Goal: Task Accomplishment & Management: Use online tool/utility

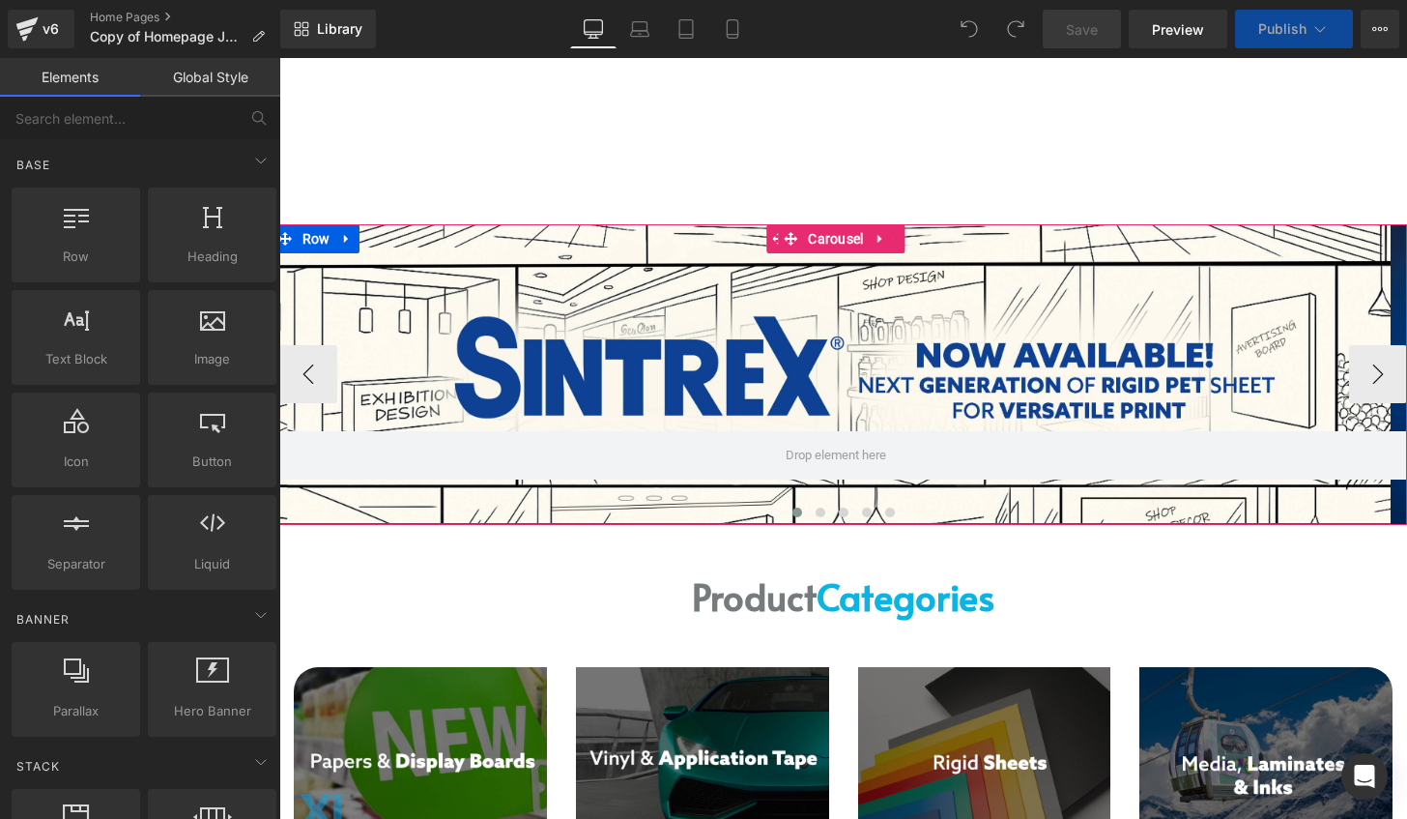
click at [731, 295] on div at bounding box center [837, 374] width 1128 height 300
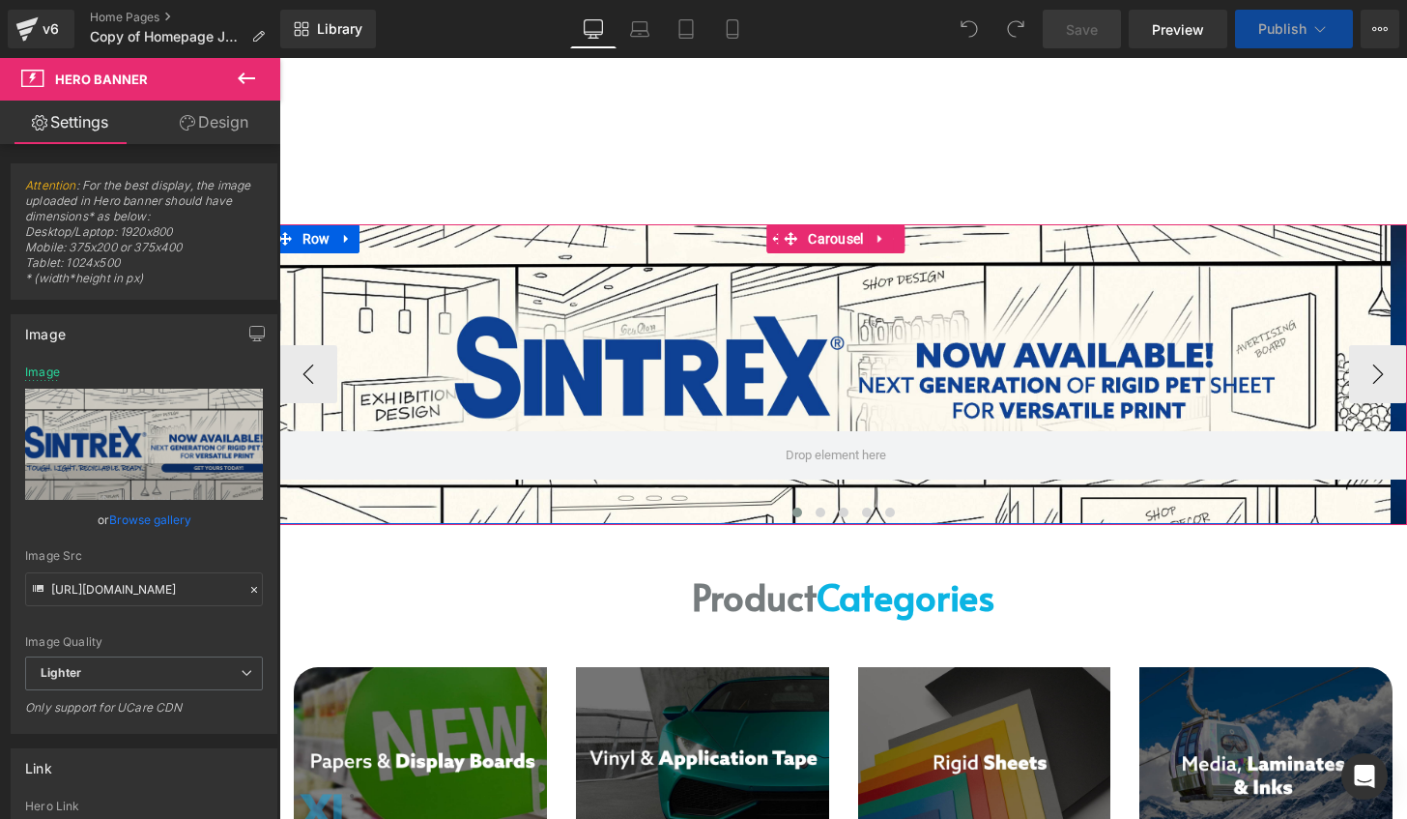
click at [740, 358] on div at bounding box center [837, 374] width 1128 height 300
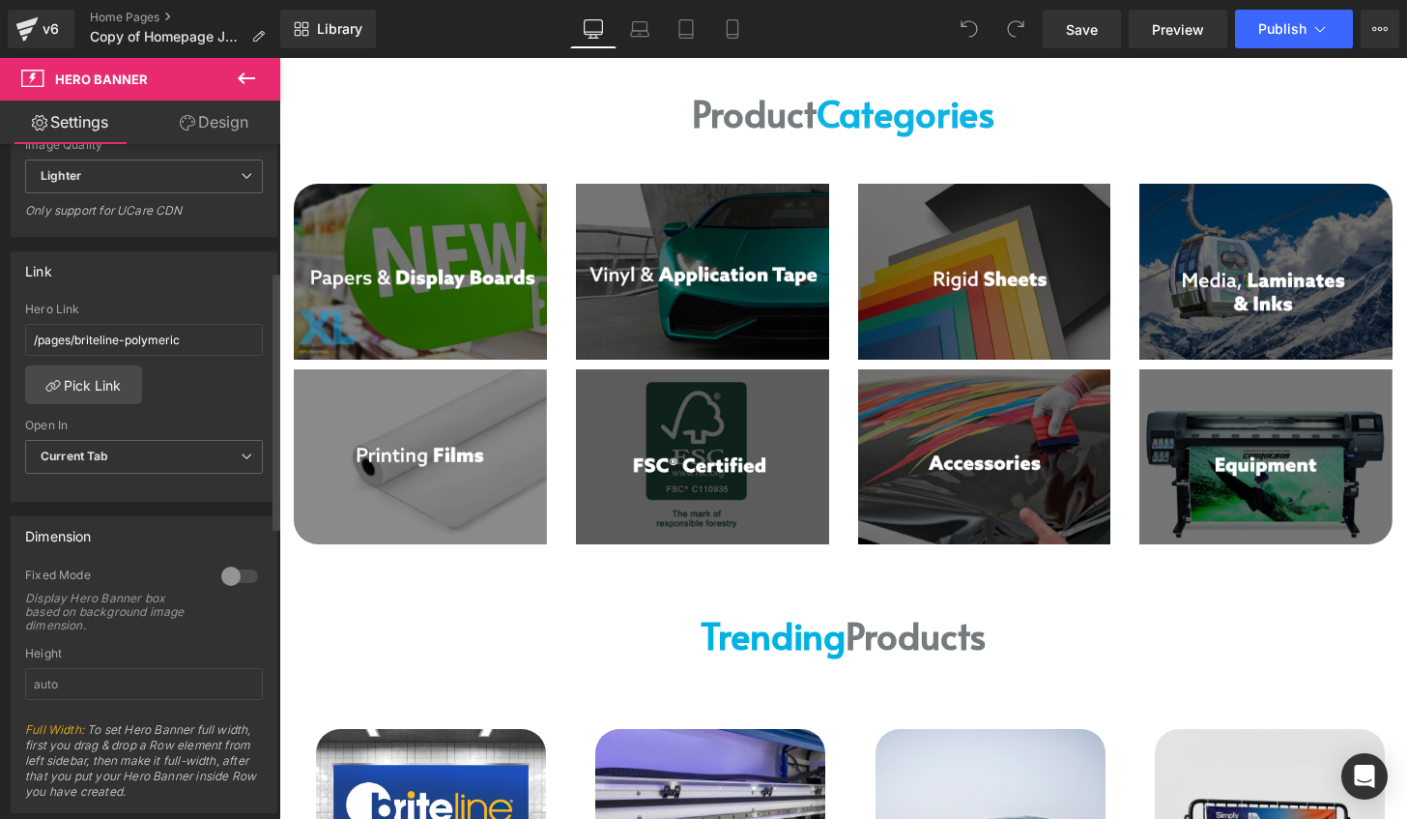
scroll to position [580, 0]
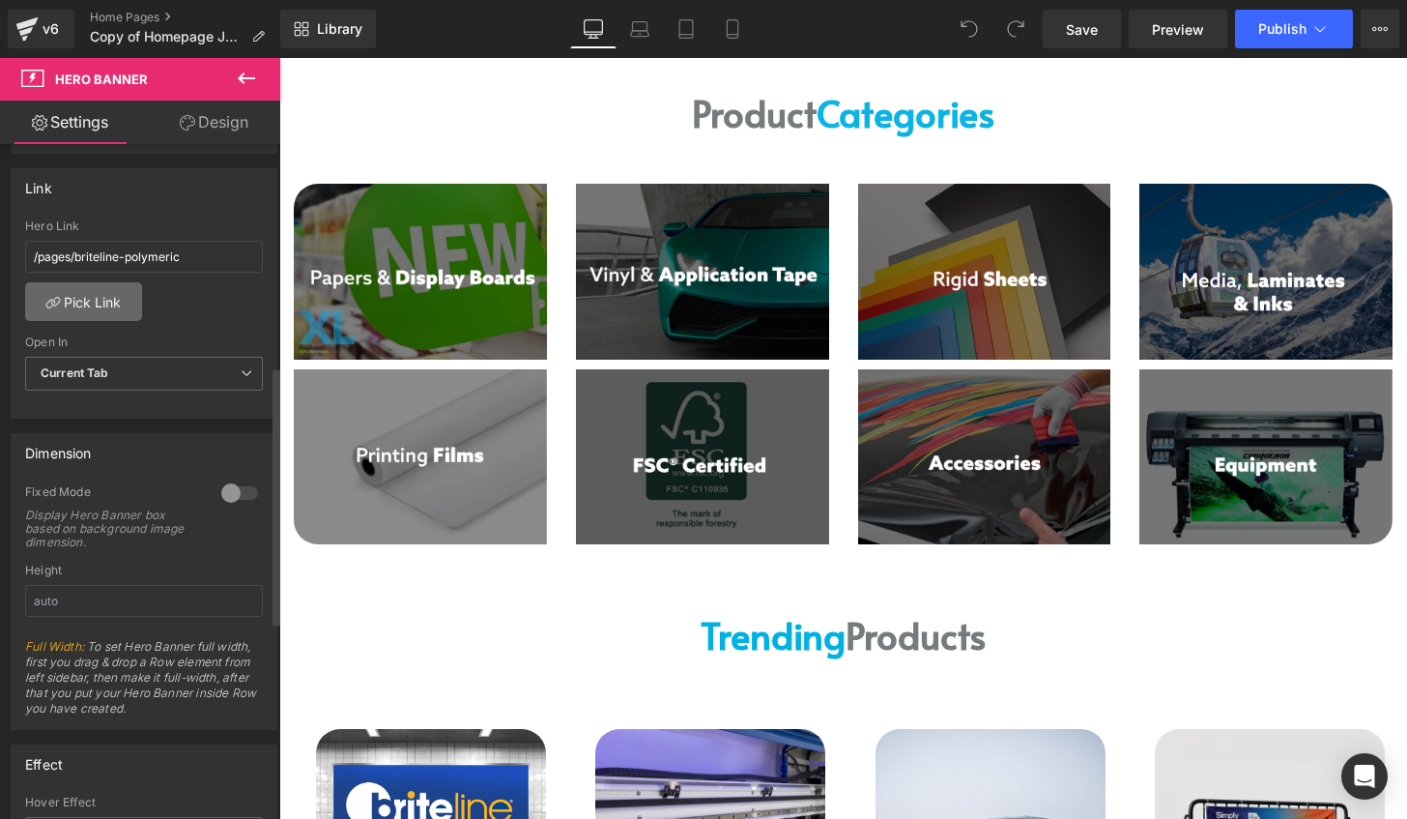
click at [73, 298] on link "Pick Link" at bounding box center [83, 301] width 117 height 39
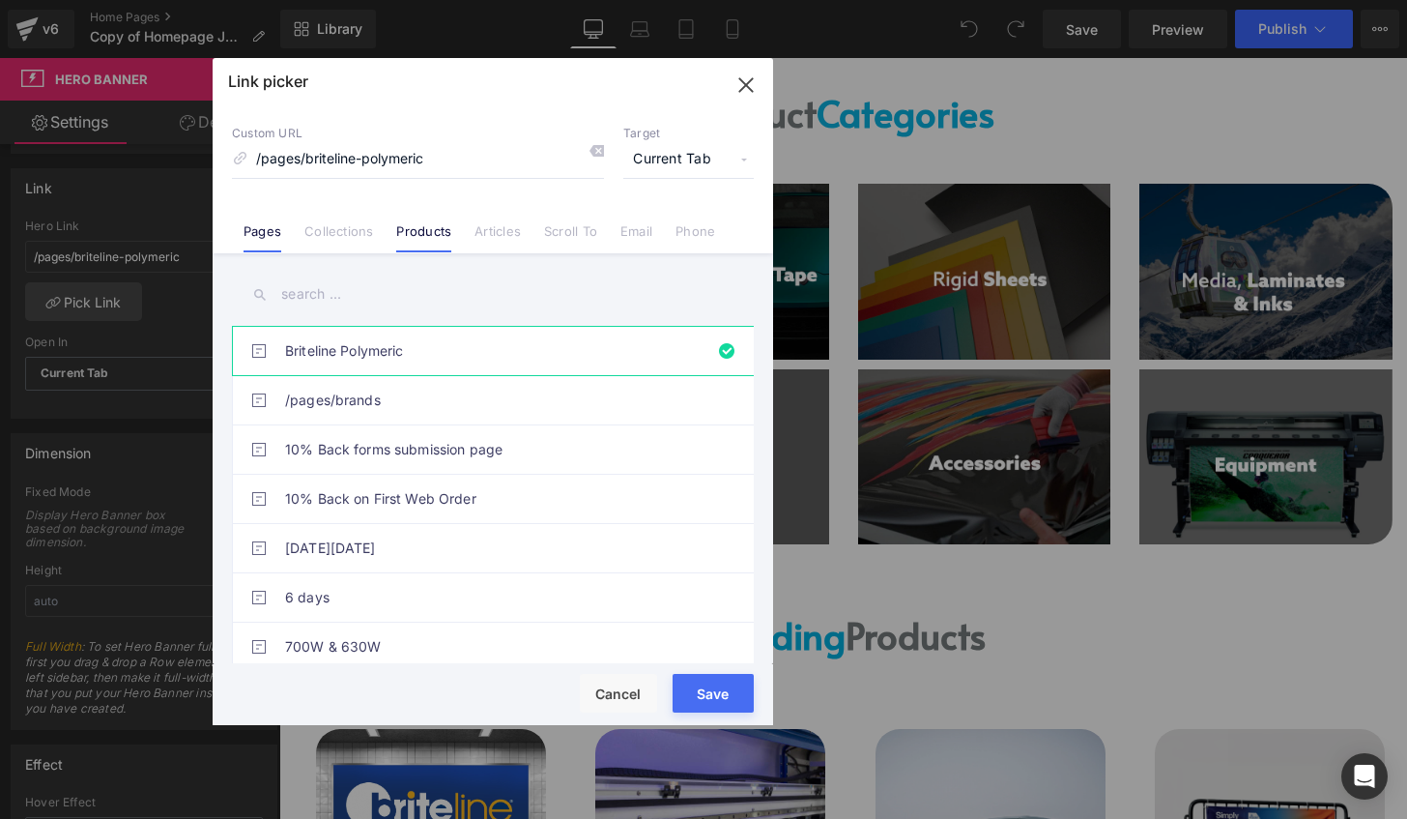
click at [431, 223] on link "Products" at bounding box center [423, 237] width 55 height 29
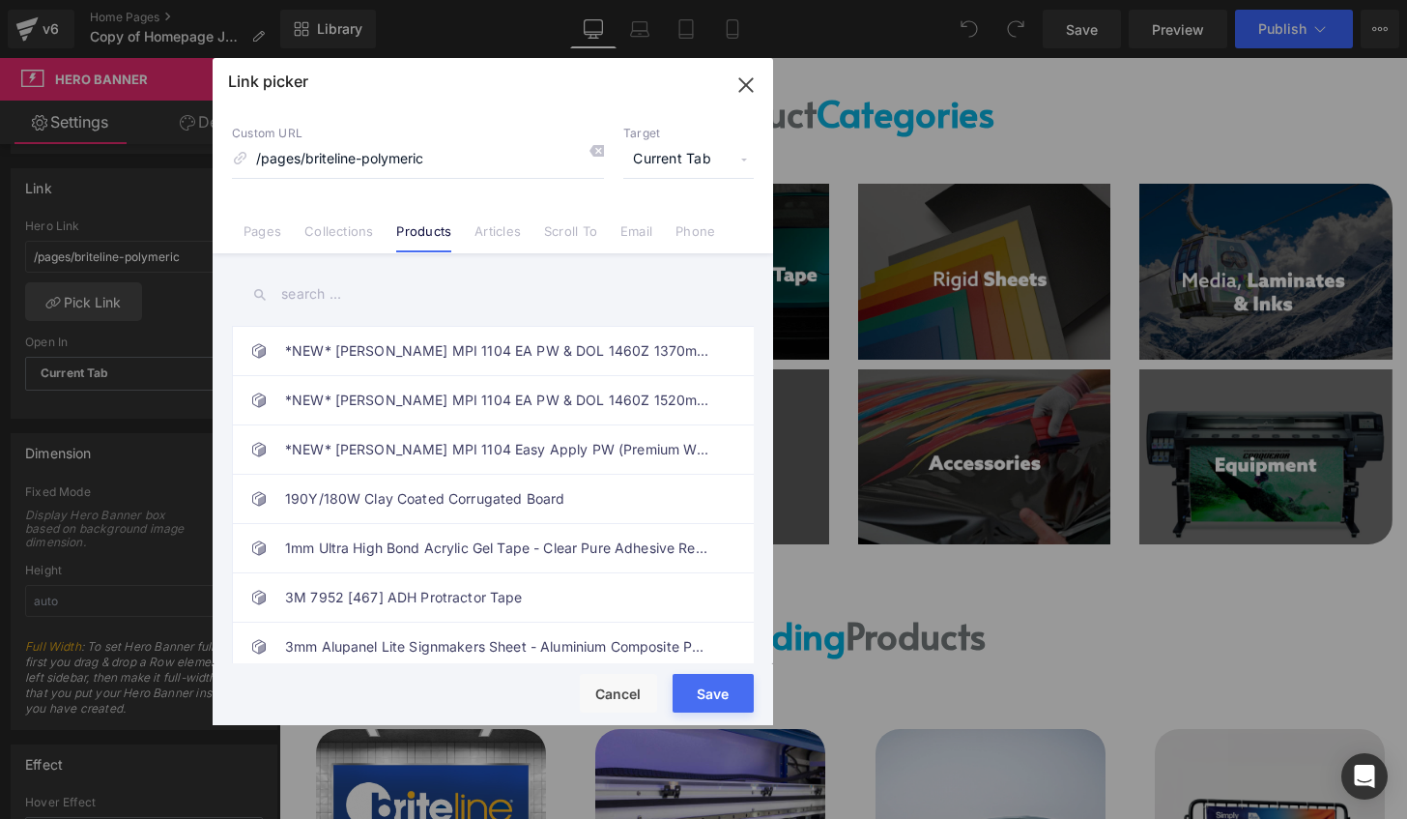
click at [306, 280] on input "text" at bounding box center [493, 294] width 522 height 43
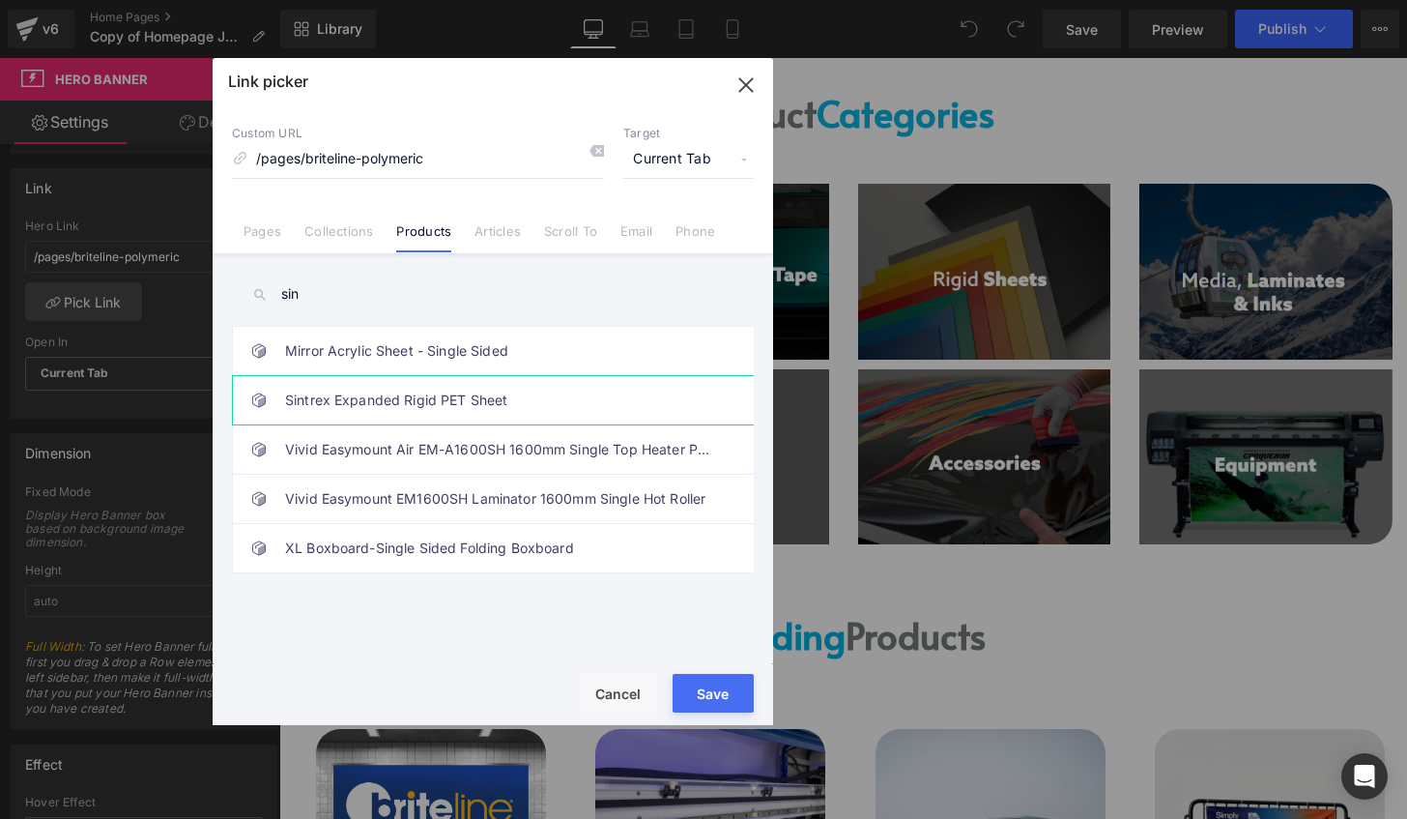
type input "sin"
click at [544, 399] on link "Sintrex Expanded Rigid PET Sheet" at bounding box center [497, 400] width 425 height 48
click at [714, 685] on button "Save" at bounding box center [713, 693] width 81 height 39
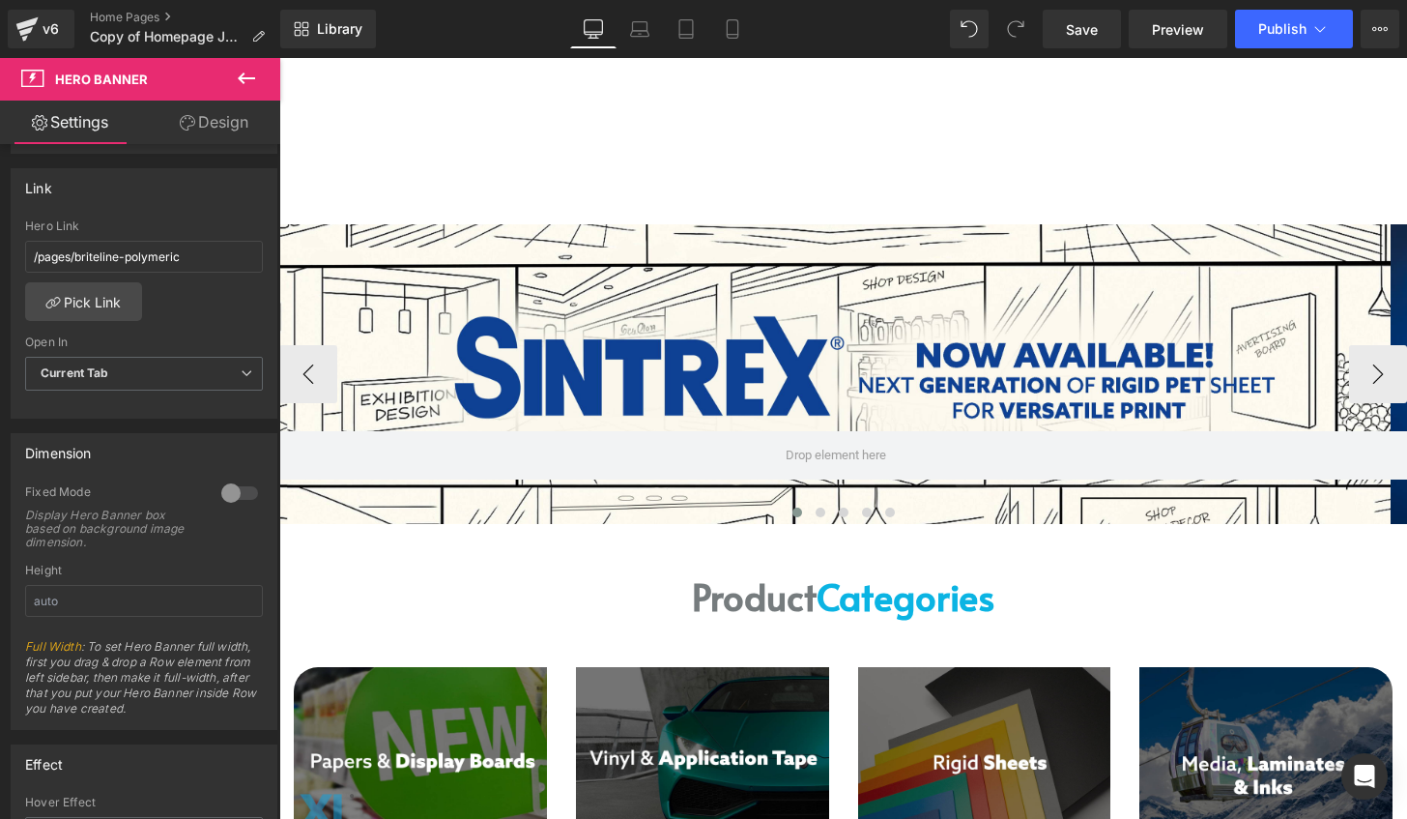
click at [279, 58] on div "214px" at bounding box center [279, 58] width 0 height 0
click at [630, 19] on icon at bounding box center [639, 28] width 19 height 19
click at [590, 24] on icon at bounding box center [593, 28] width 19 height 19
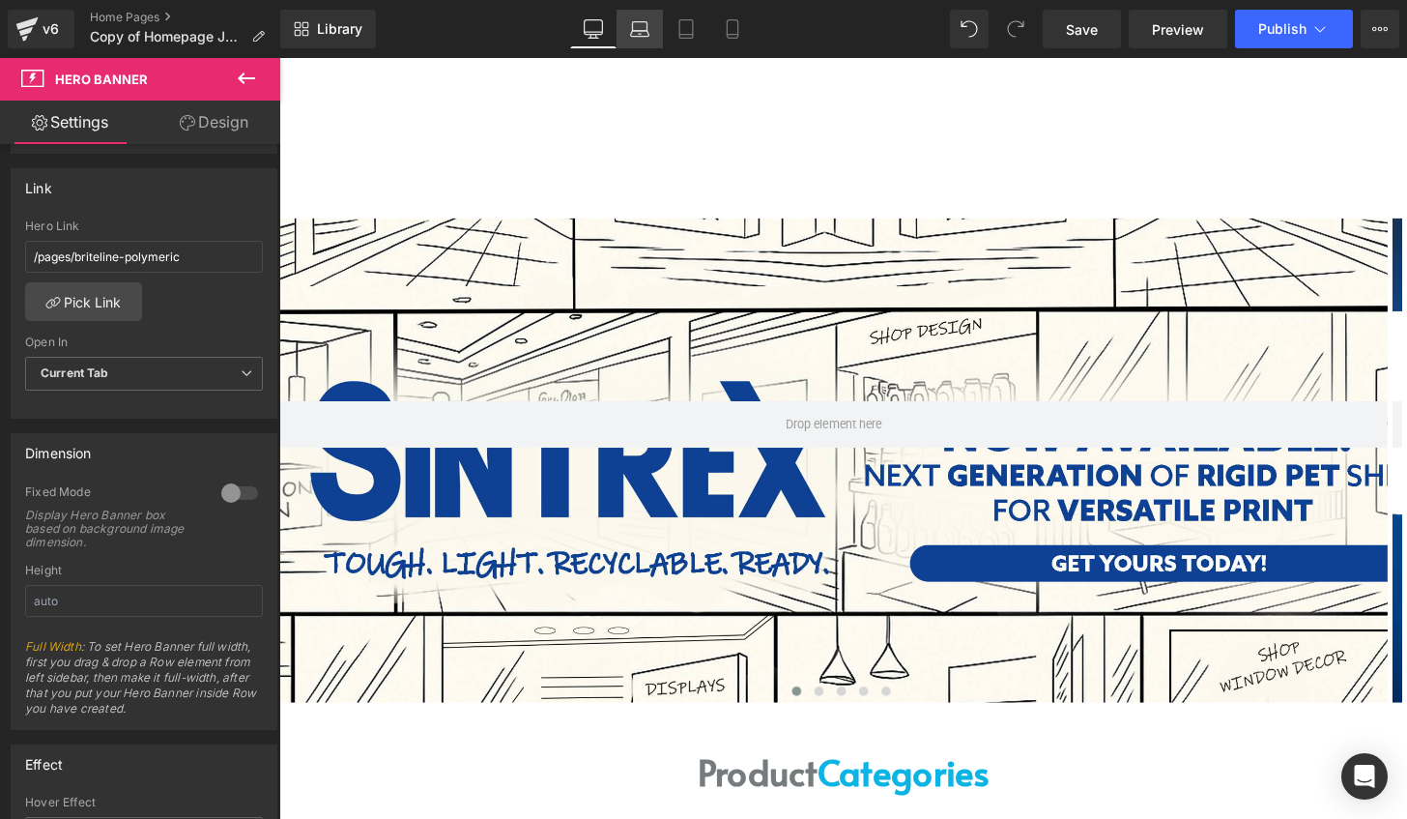
click at [640, 34] on icon at bounding box center [640, 34] width 3 height 0
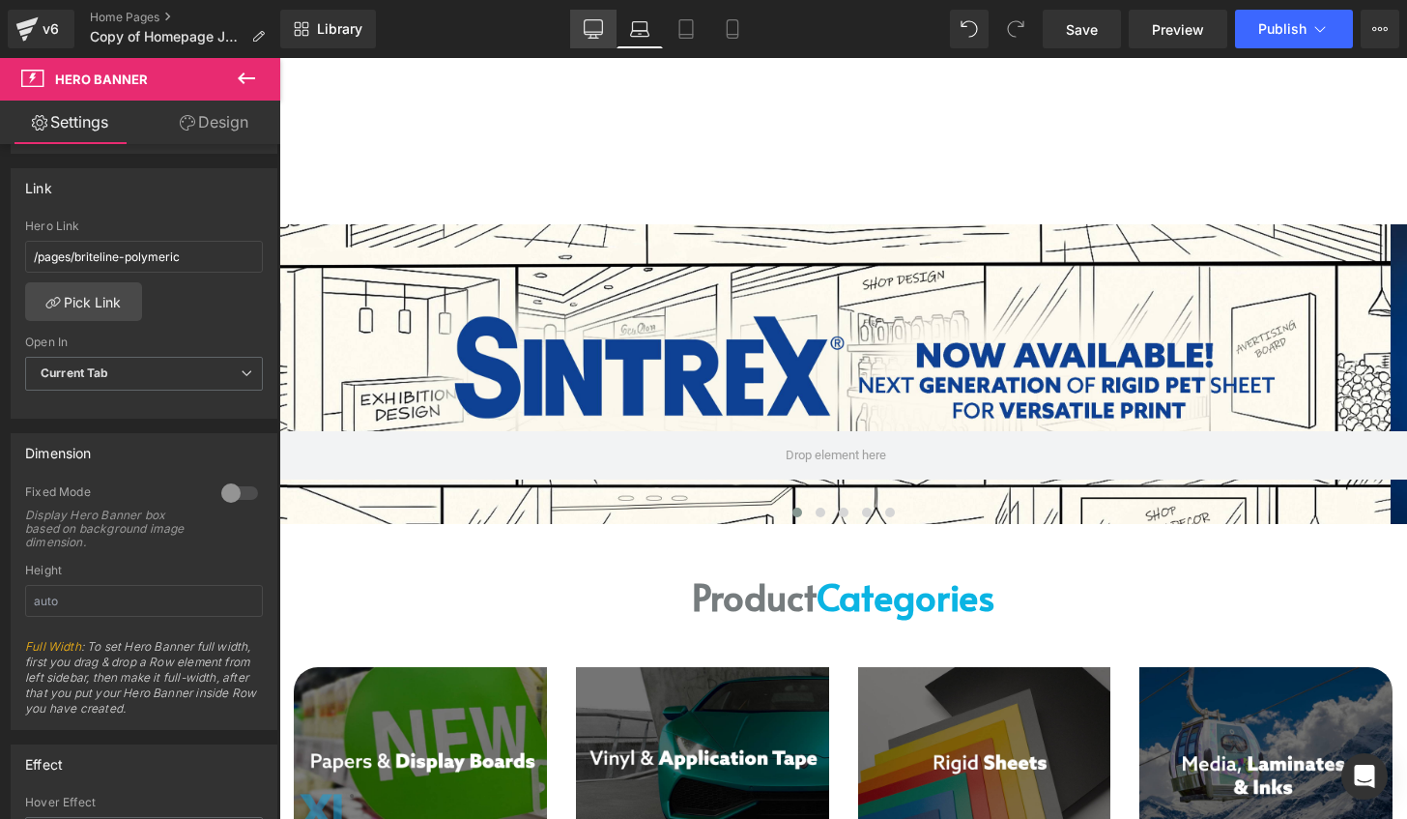
click at [599, 20] on icon at bounding box center [593, 28] width 19 height 19
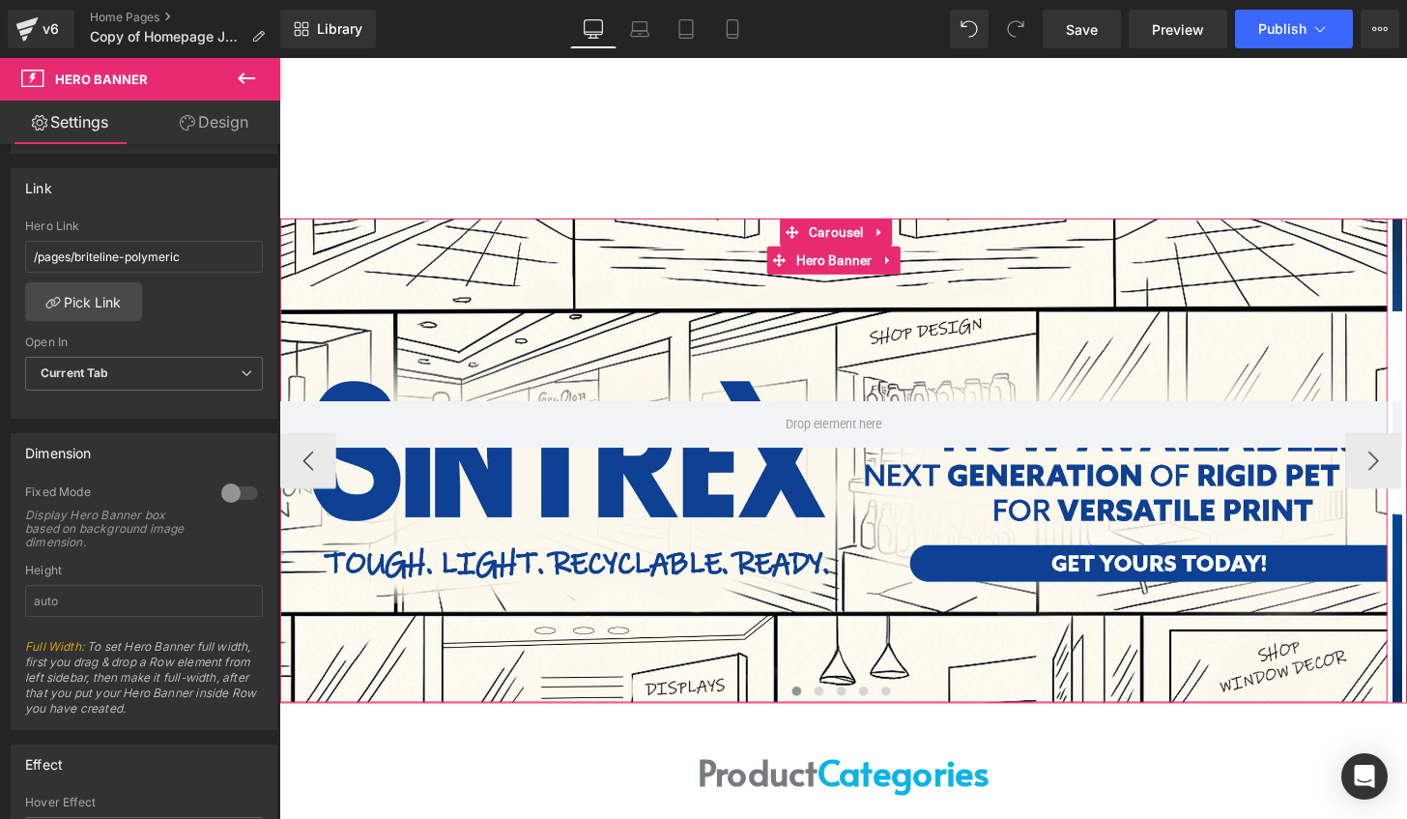
click at [1168, 242] on div at bounding box center [854, 475] width 1148 height 502
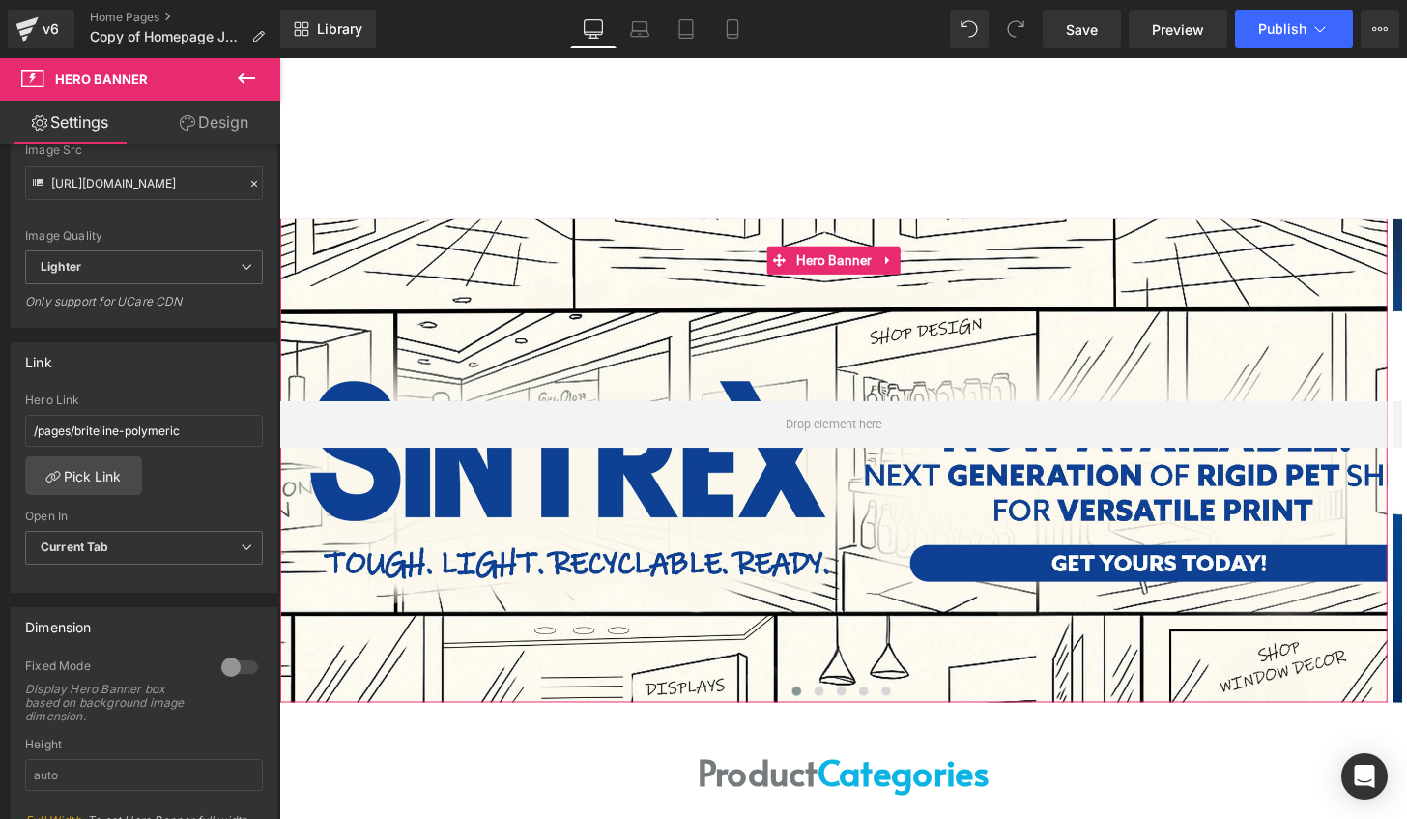
scroll to position [193, 0]
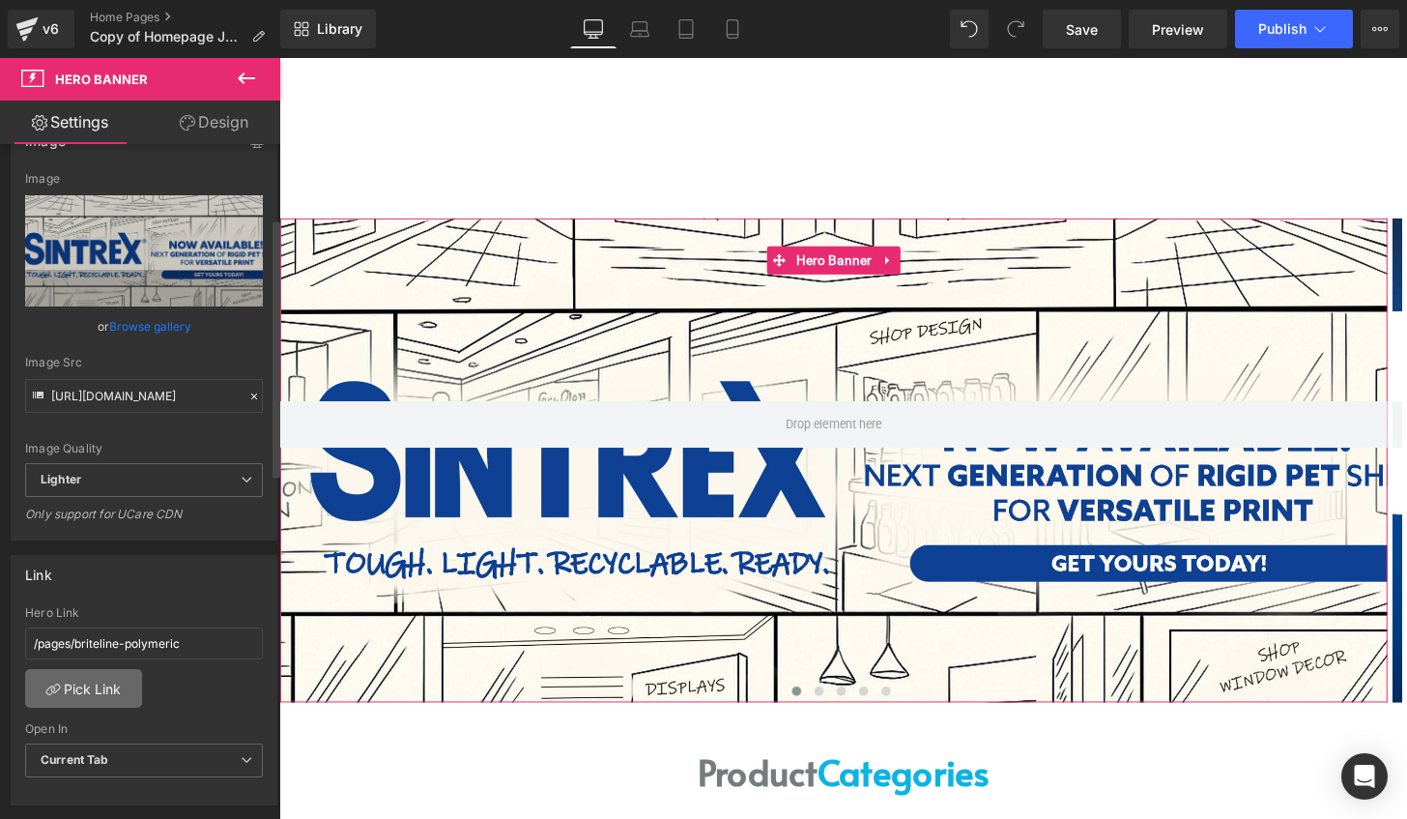
click at [96, 669] on link "Pick Link" at bounding box center [83, 688] width 117 height 39
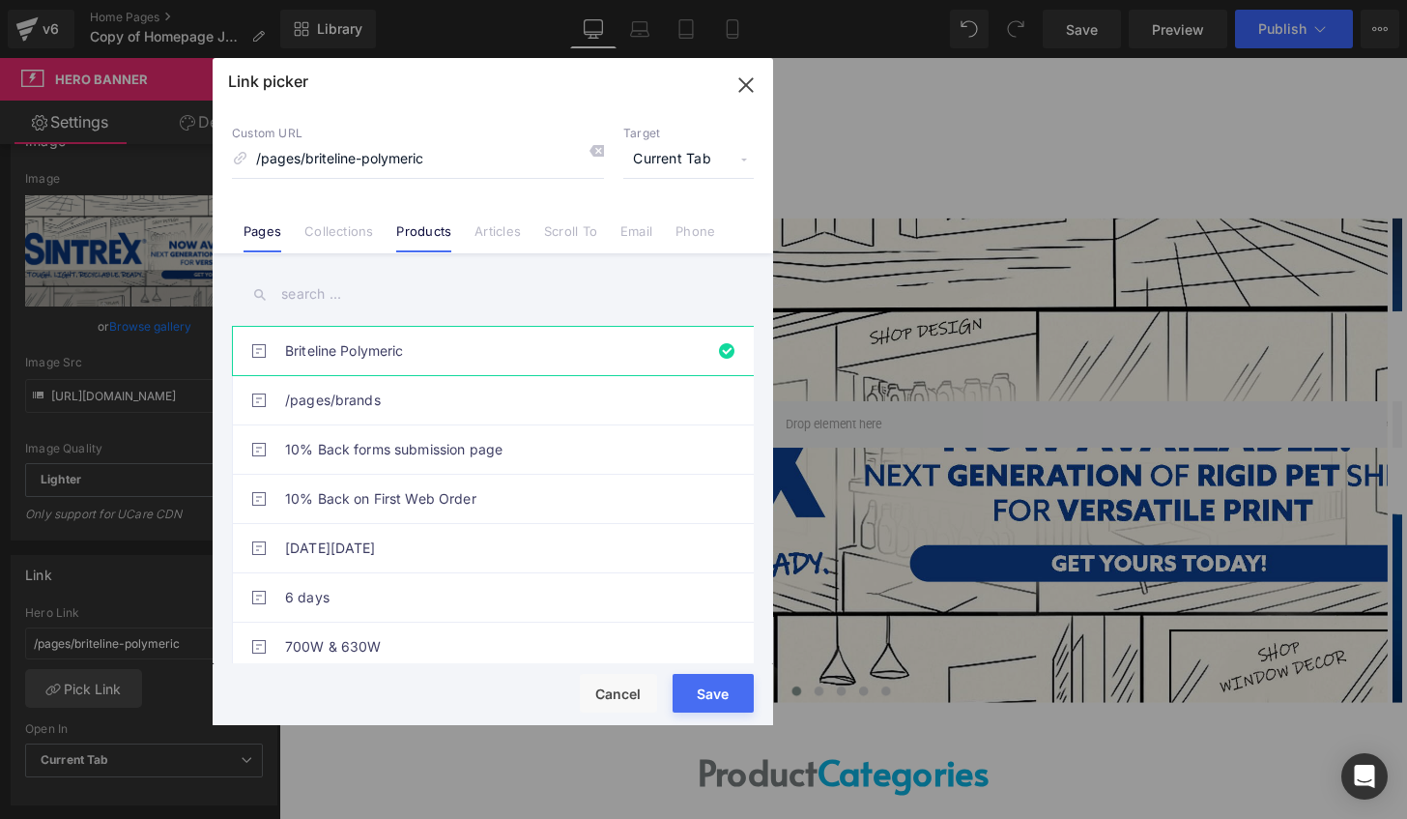
click at [431, 224] on link "Products" at bounding box center [423, 237] width 55 height 29
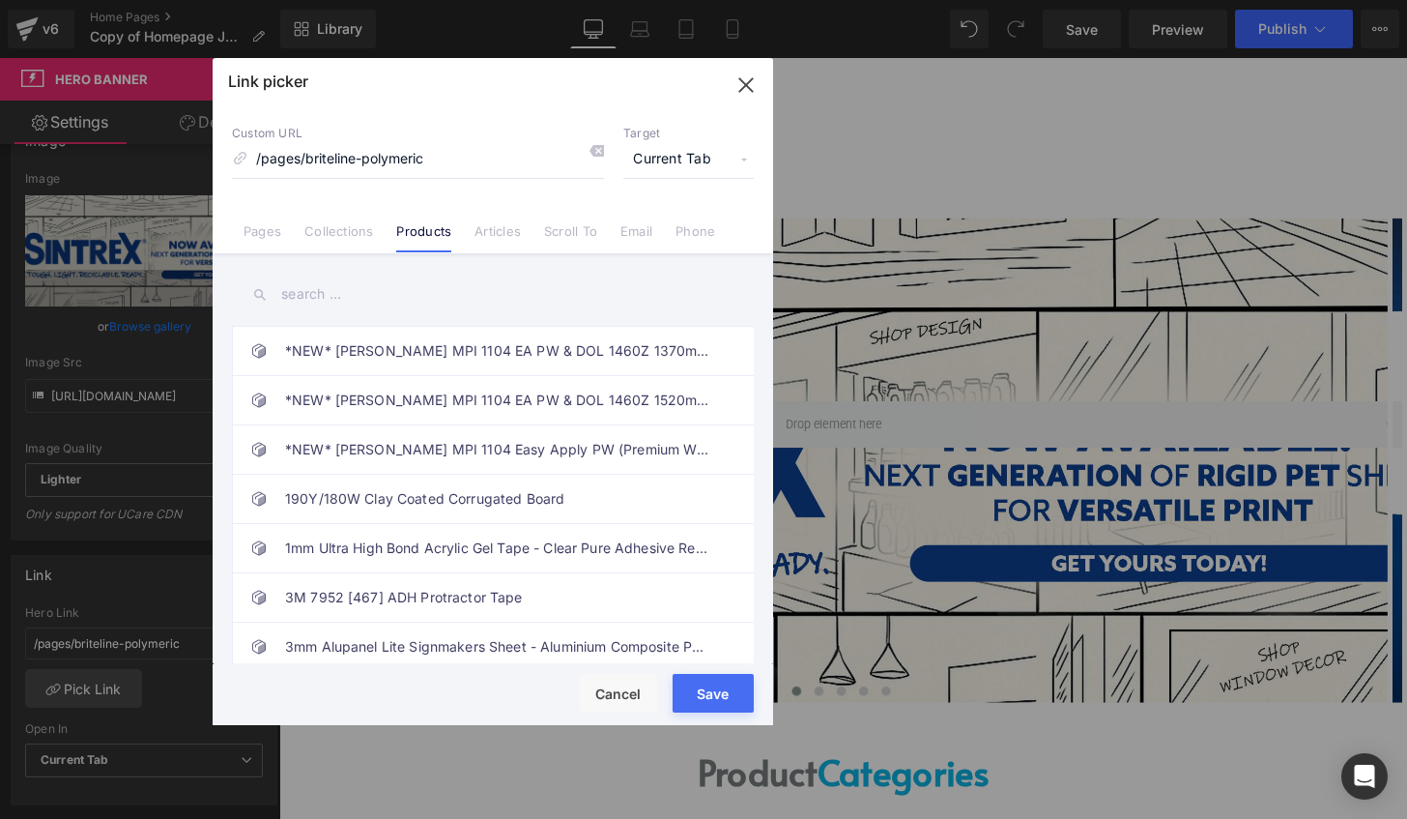
click at [345, 288] on input "text" at bounding box center [493, 294] width 522 height 43
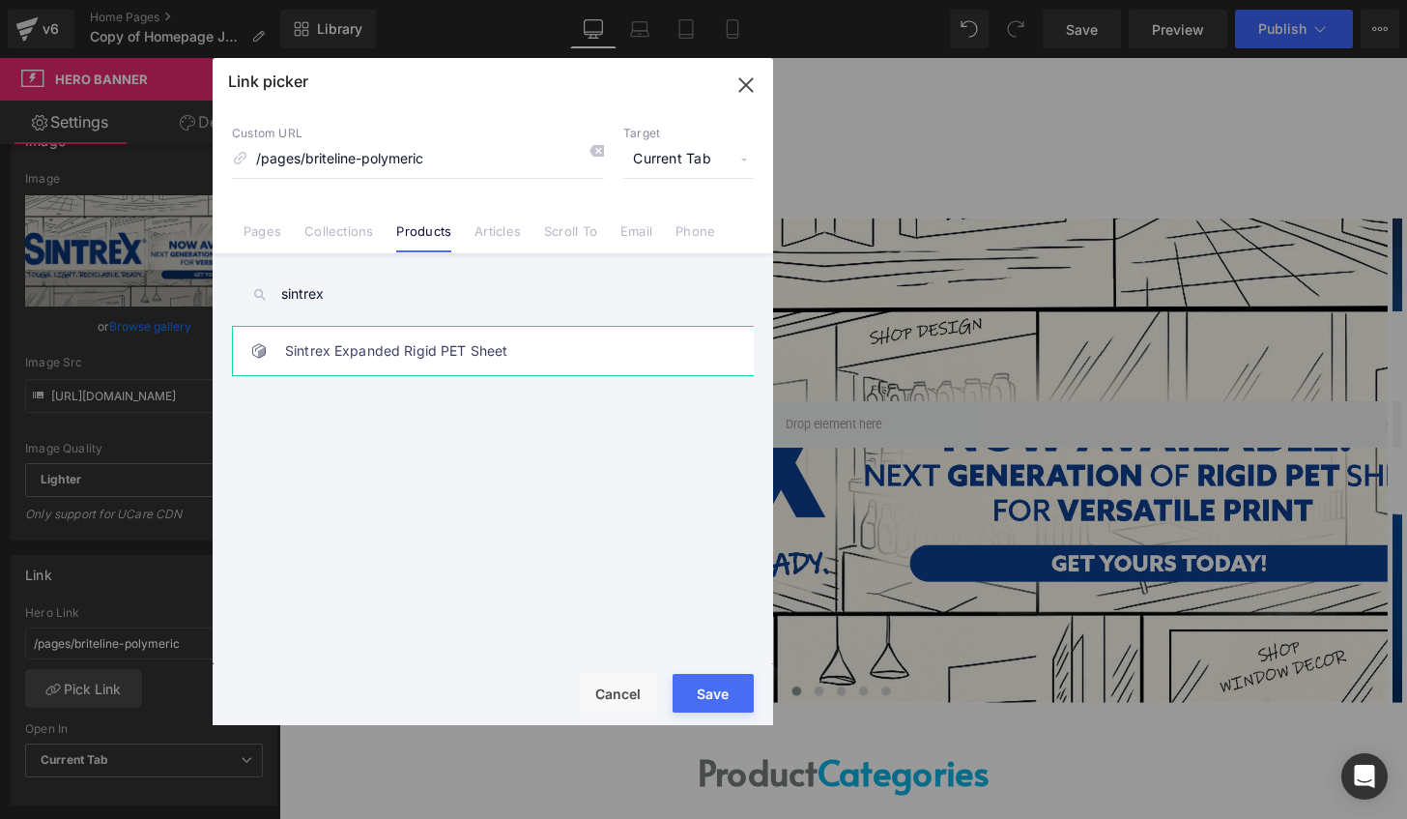
type input "sintrex"
click at [422, 358] on link "Sintrex Expanded Rigid PET Sheet" at bounding box center [497, 351] width 425 height 48
click at [717, 684] on button "Save" at bounding box center [713, 693] width 81 height 39
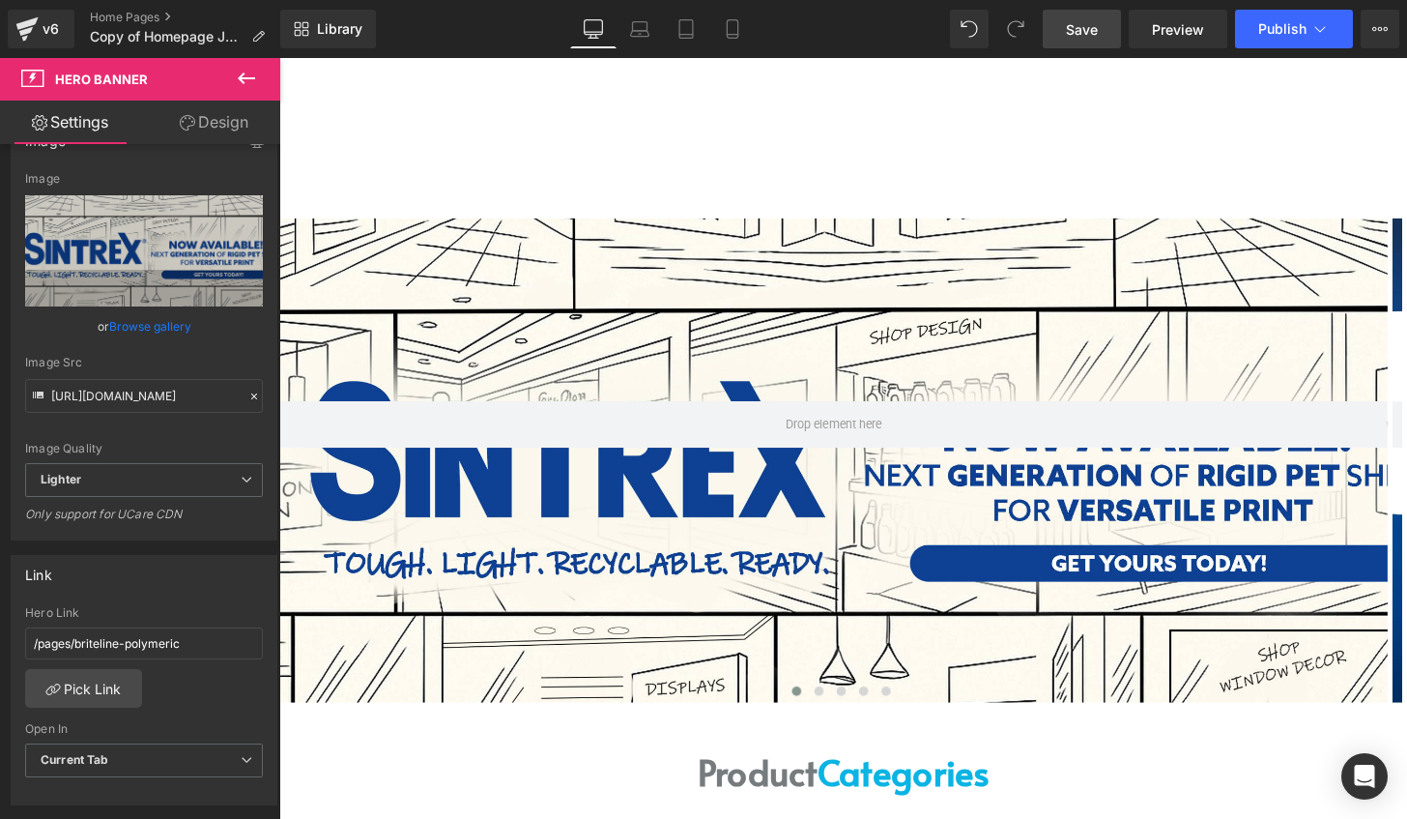
click at [1105, 23] on link "Save" at bounding box center [1082, 29] width 78 height 39
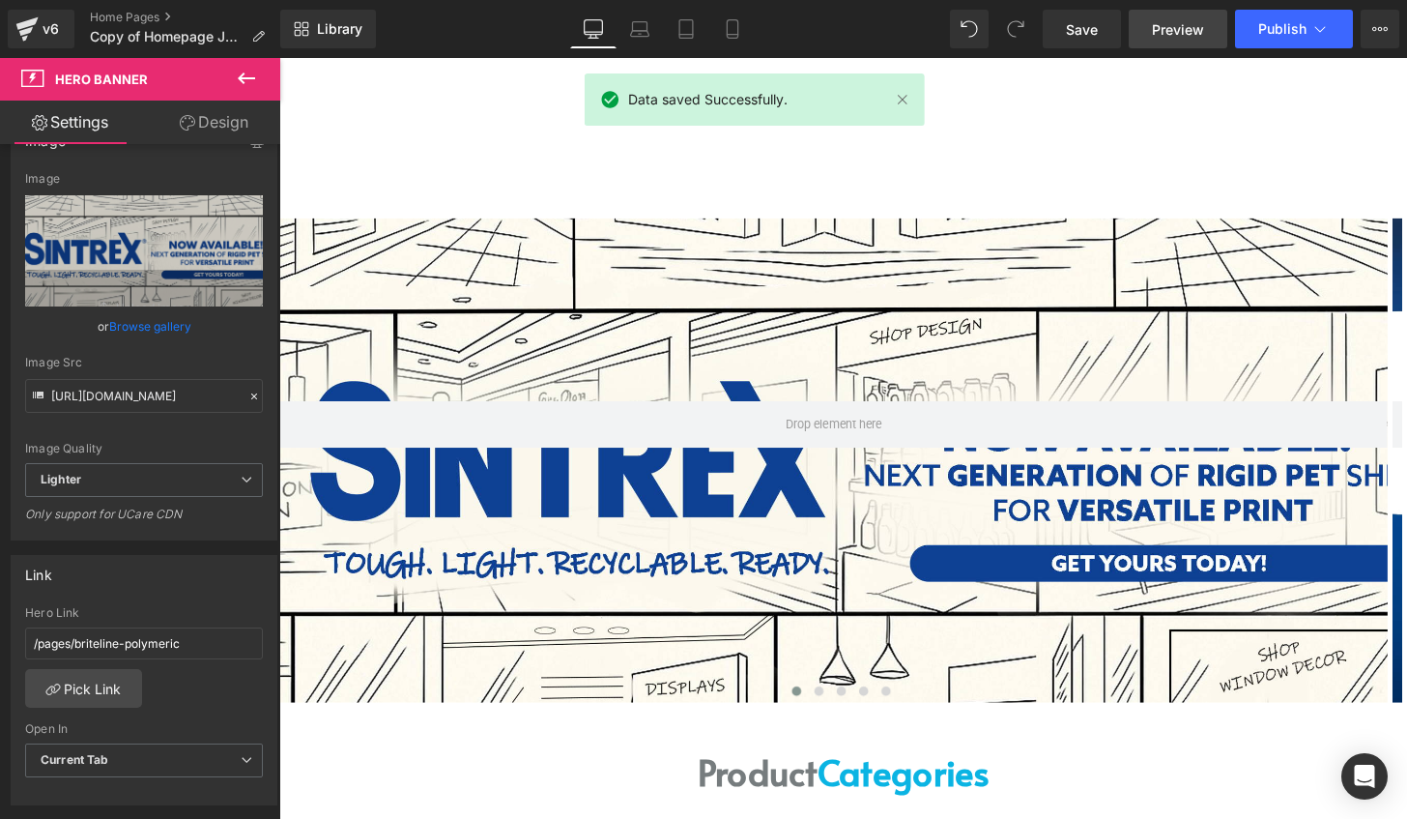
click at [1203, 31] on span "Preview" at bounding box center [1178, 29] width 52 height 20
